Goal: Task Accomplishment & Management: Use online tool/utility

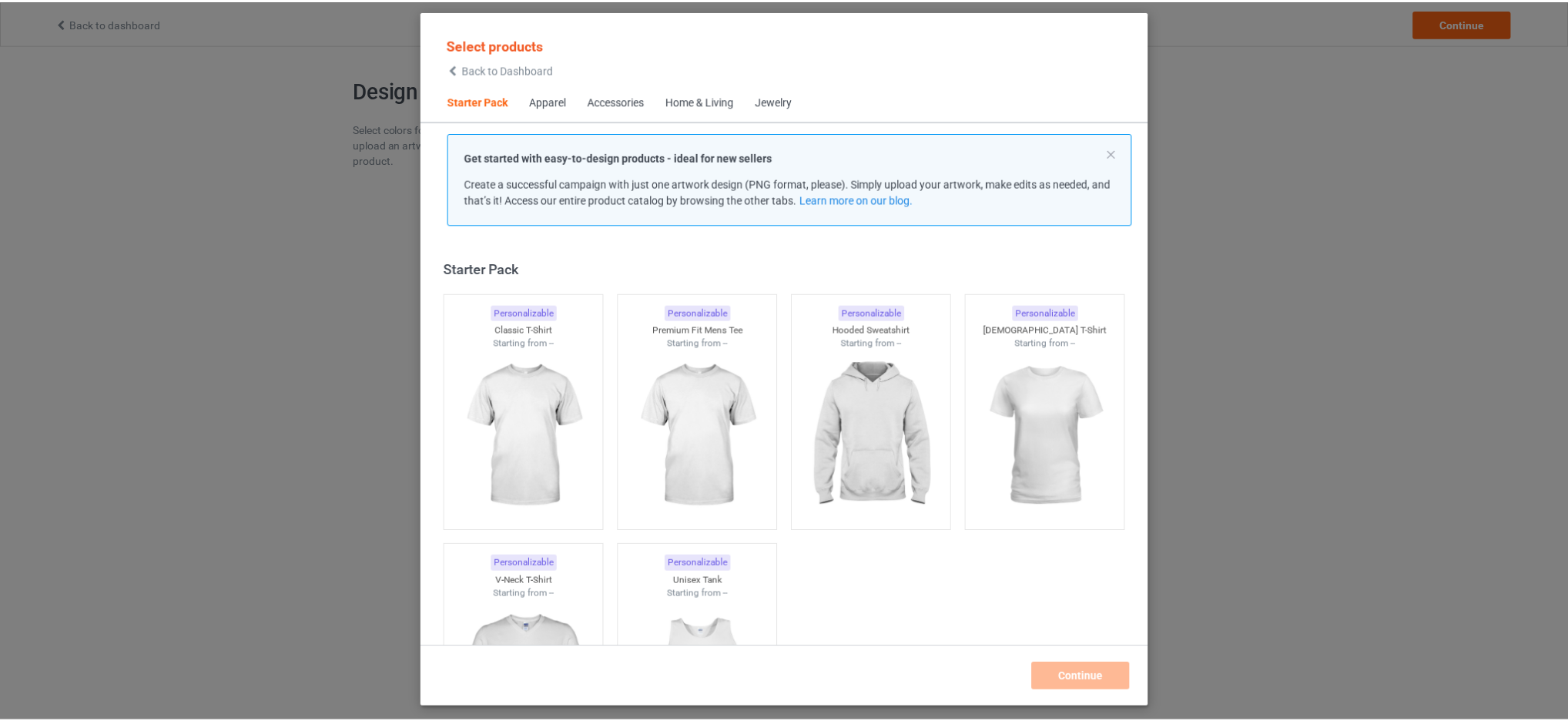
scroll to position [20, 0]
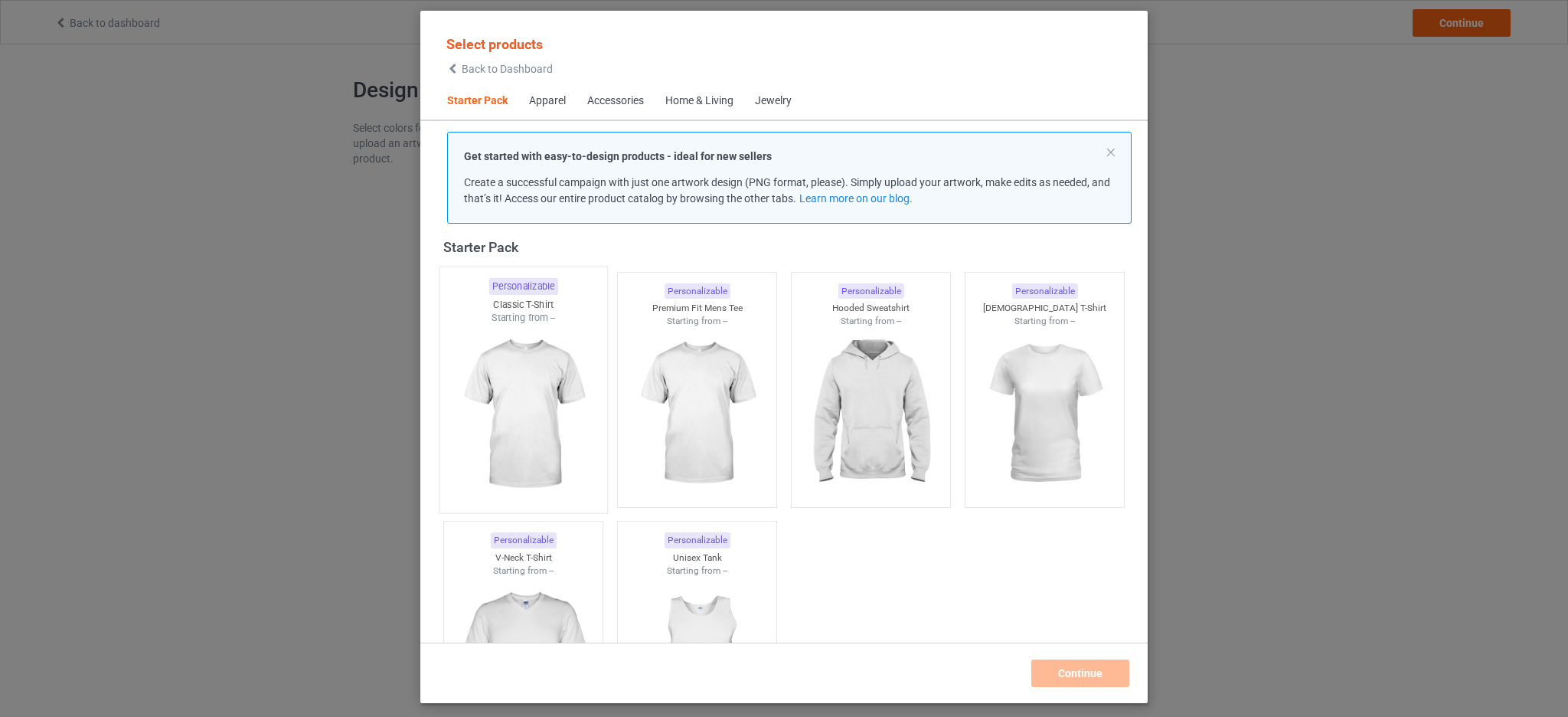
click at [548, 359] on img at bounding box center [523, 415] width 144 height 180
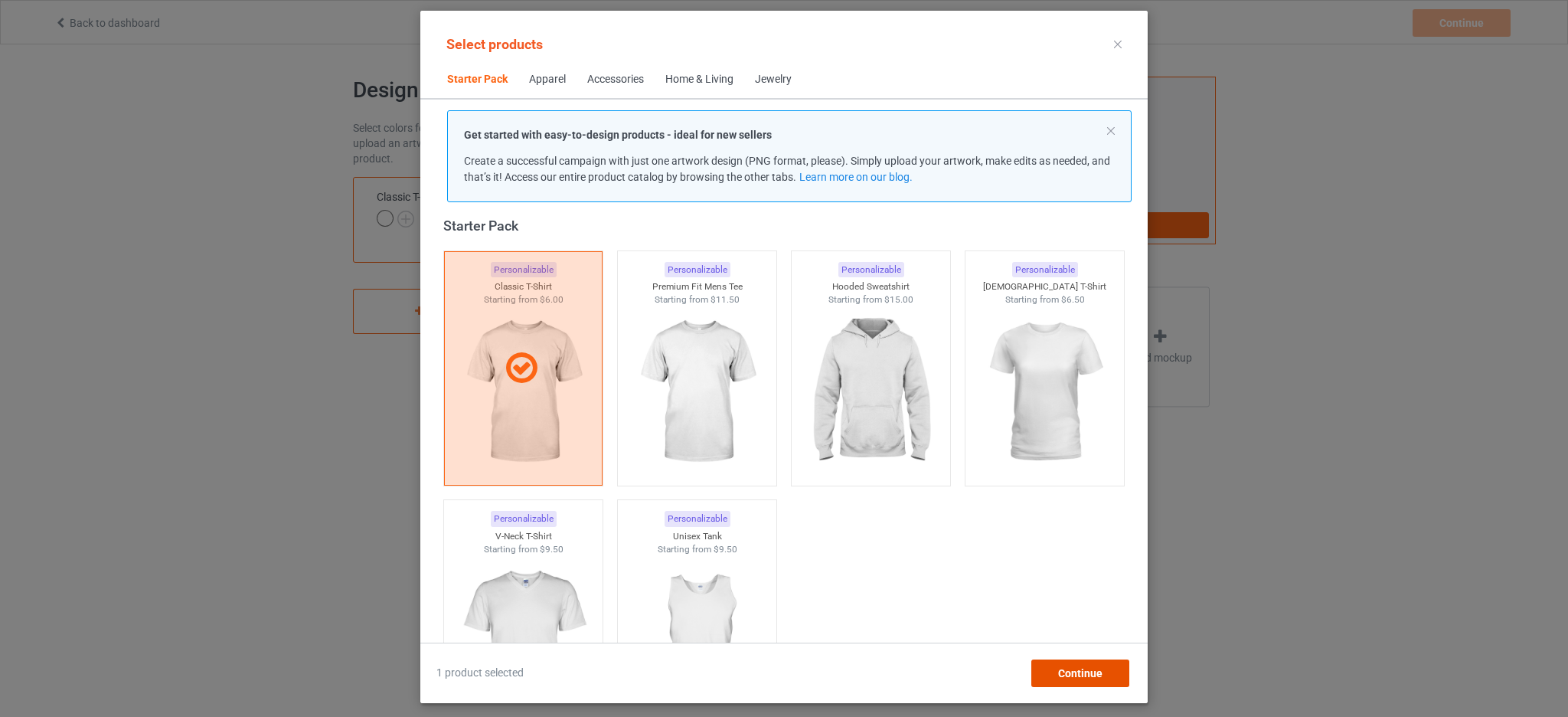
click at [1085, 669] on span "Continue" at bounding box center [1081, 673] width 44 height 12
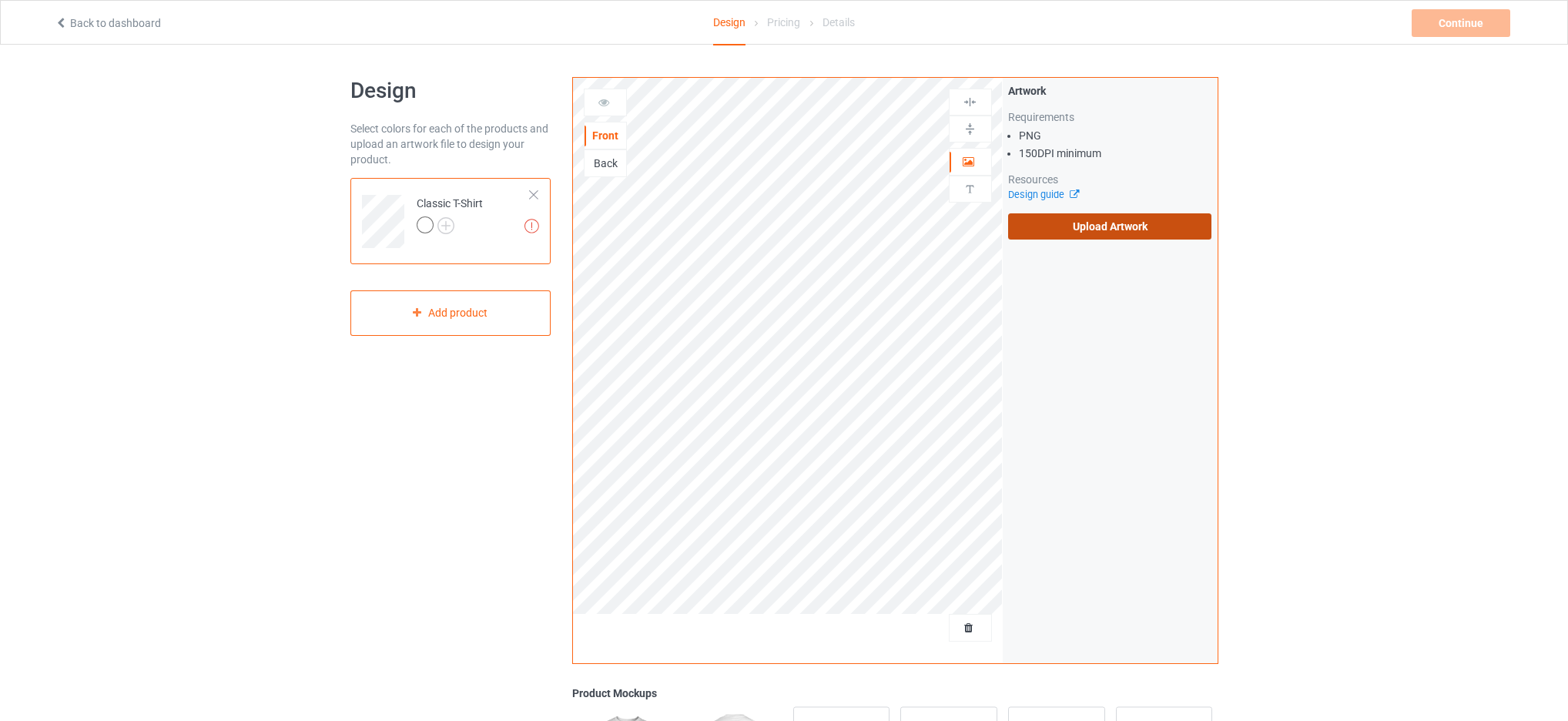
click at [1040, 227] on label "Upload Artwork" at bounding box center [1110, 225] width 204 height 26
click at [0, 0] on input "Upload Artwork" at bounding box center [0, 0] width 0 height 0
